Goal: Use online tool/utility: Utilize a website feature to perform a specific function

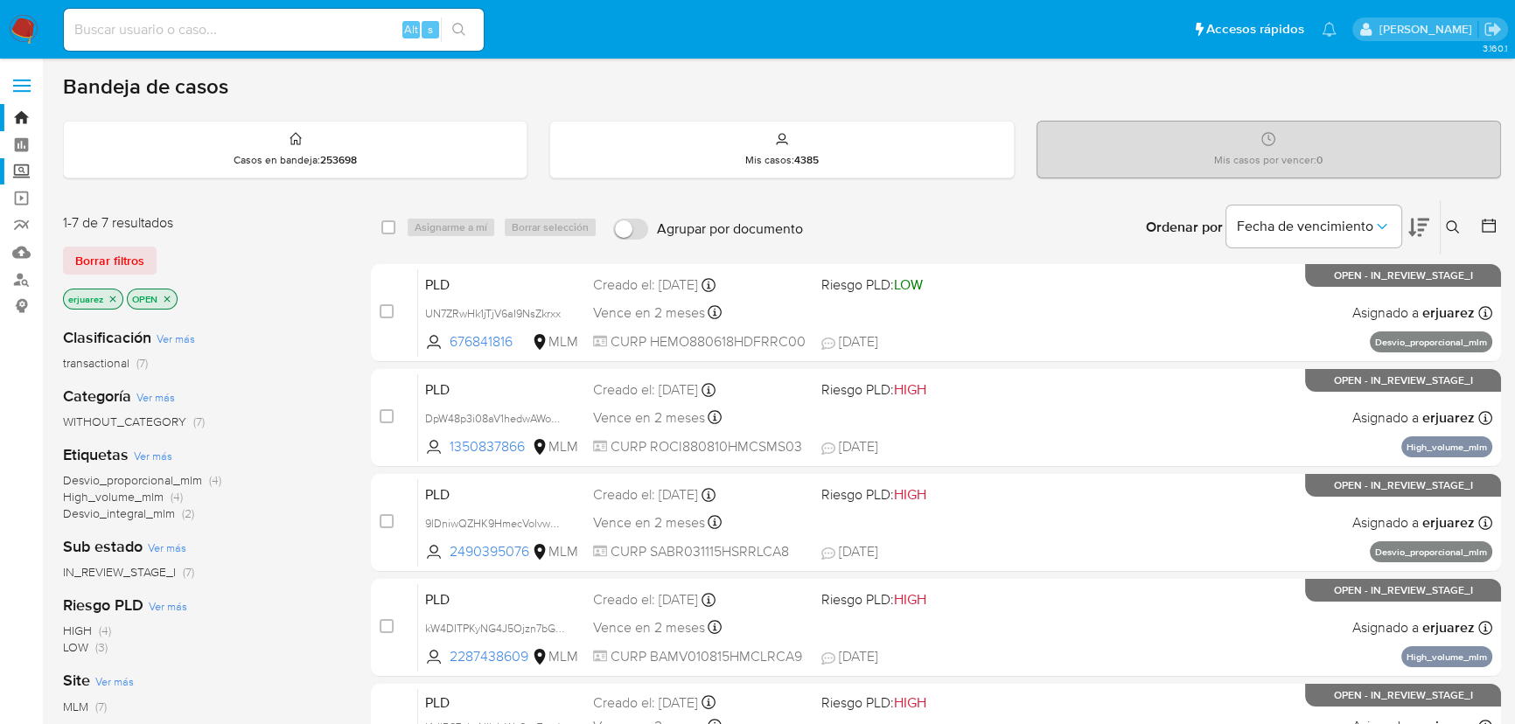
click at [20, 174] on label "Screening" at bounding box center [104, 171] width 208 height 27
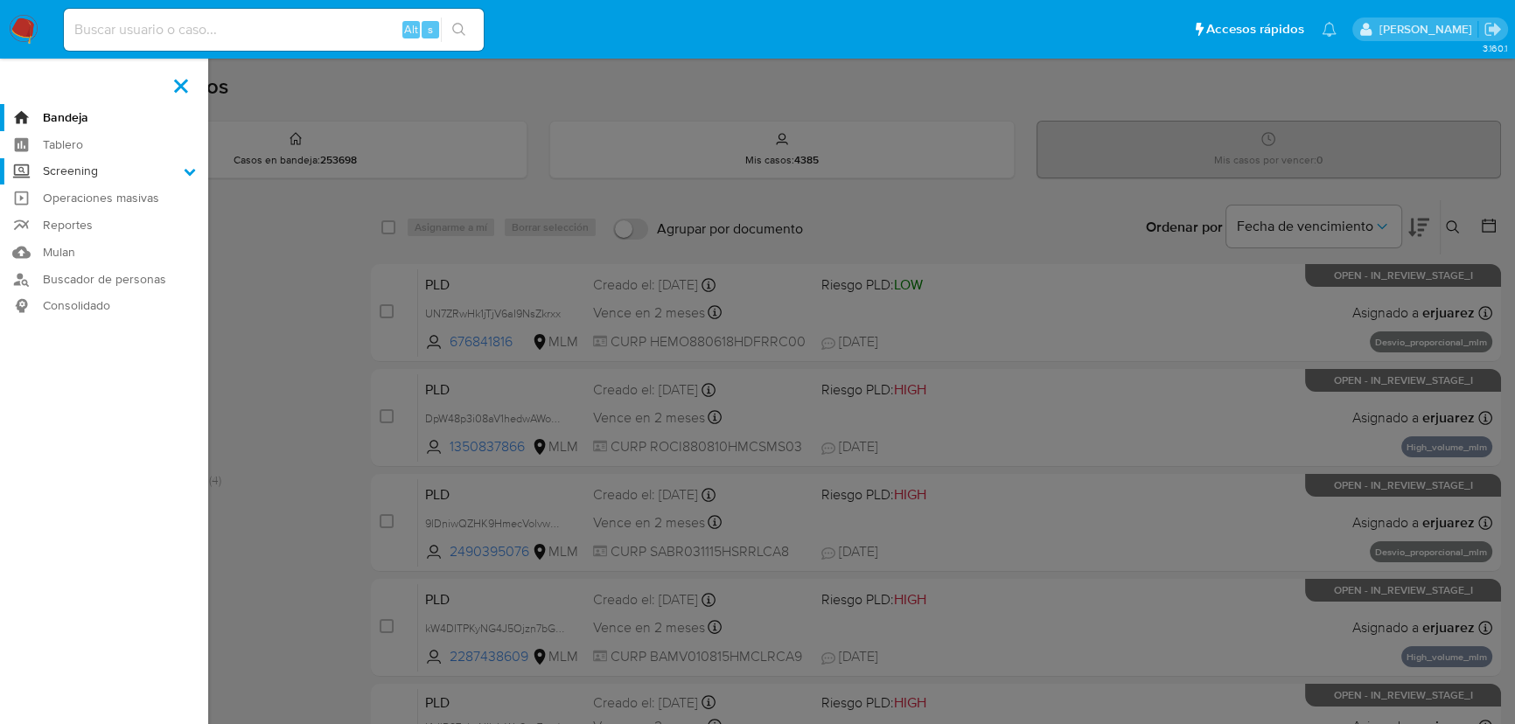
click at [0, 0] on input "Screening" at bounding box center [0, 0] width 0 height 0
click at [73, 232] on link "Herramientas" at bounding box center [104, 240] width 208 height 22
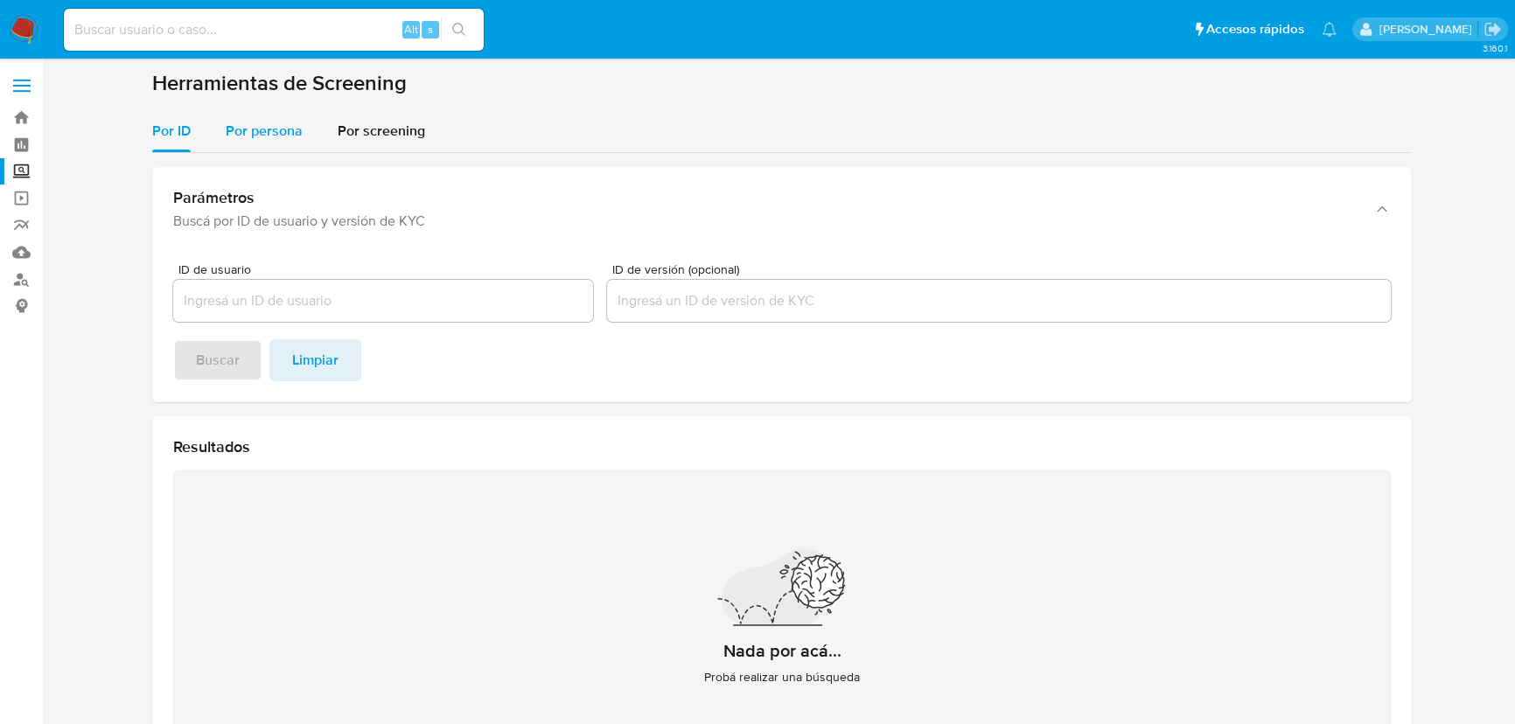
click at [257, 148] on div "Por persona" at bounding box center [264, 131] width 77 height 42
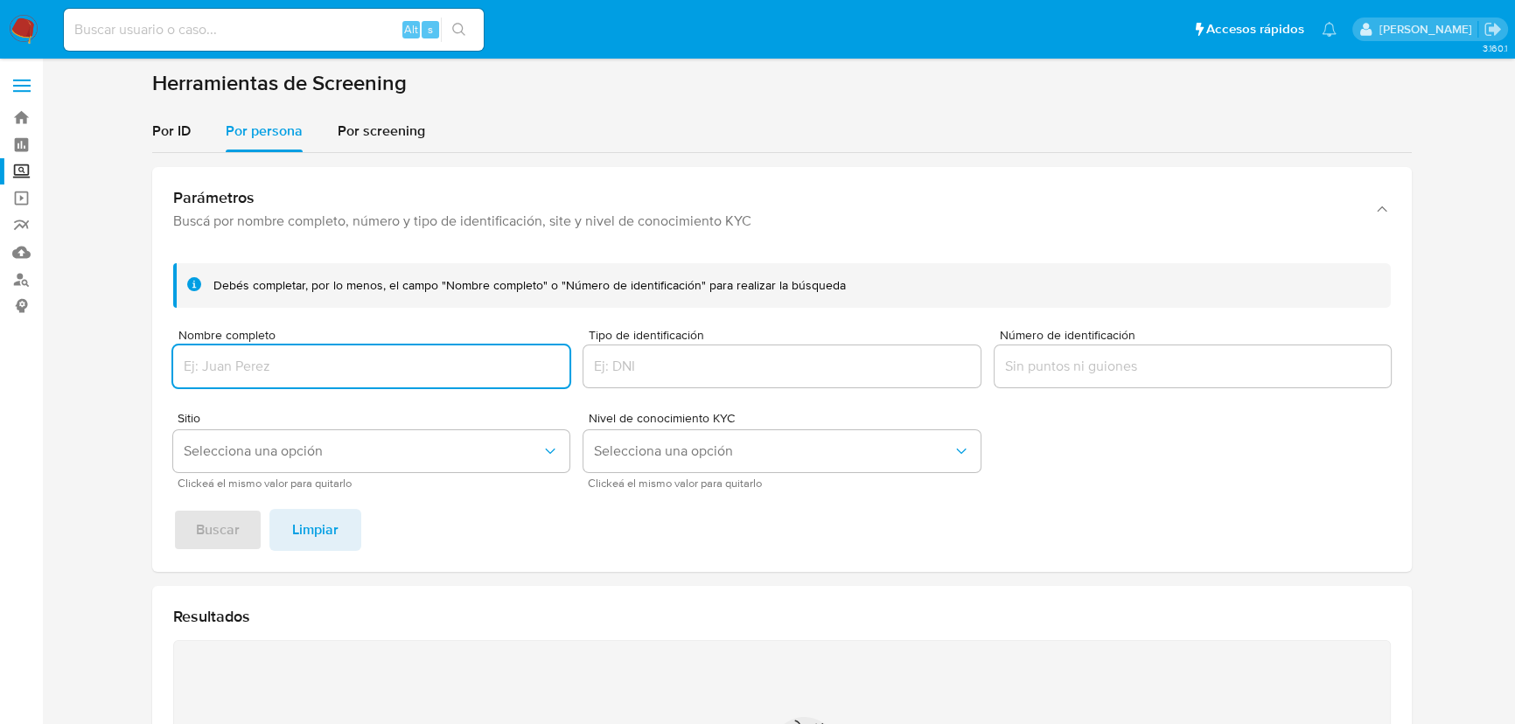
click at [263, 383] on div at bounding box center [371, 366] width 396 height 42
click at [256, 365] on input "Nombre completo" at bounding box center [371, 366] width 396 height 23
type input "NANCY BUENDIA BALLESTEROS"
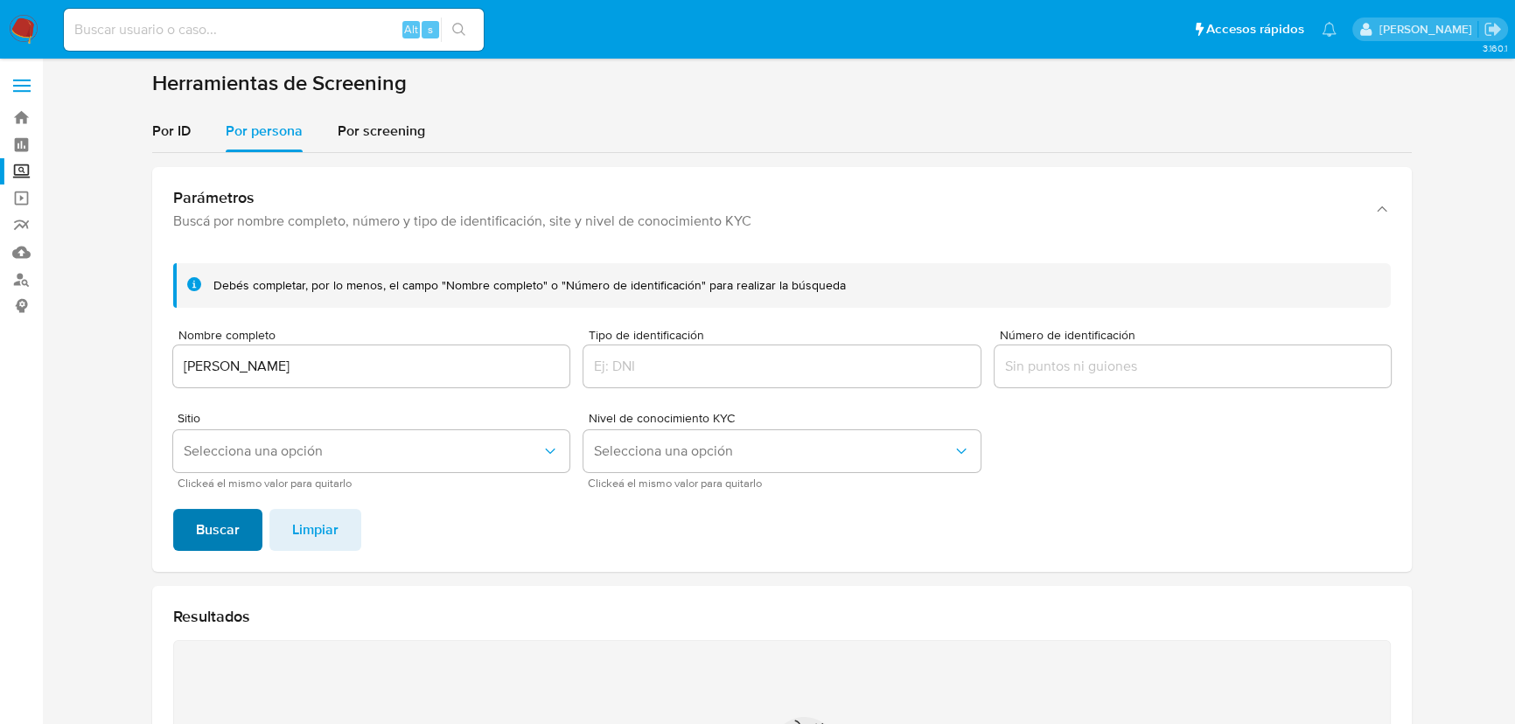
click at [199, 526] on span "Buscar" at bounding box center [218, 530] width 44 height 38
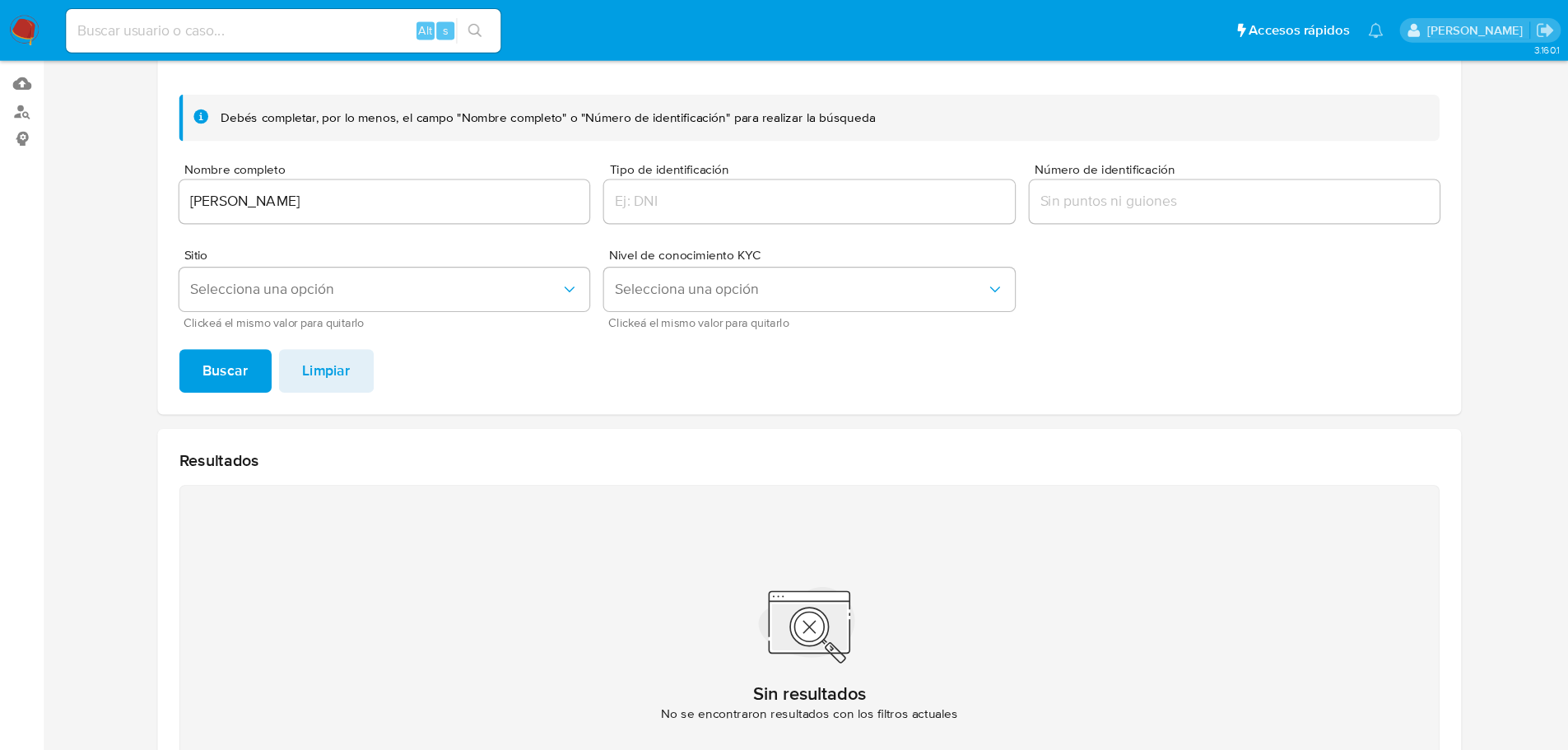
scroll to position [161, 0]
